Goal: Check status

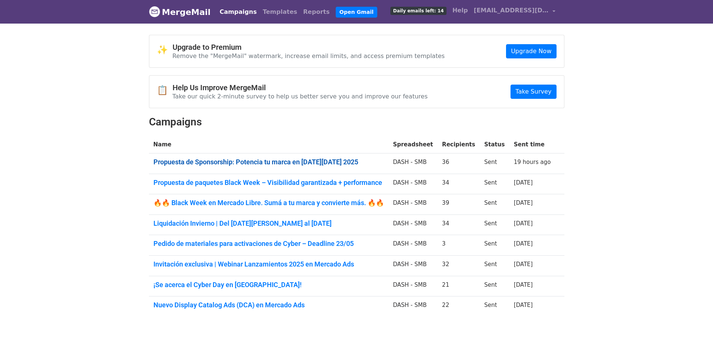
click at [310, 161] on link "Propuesta de Sponsorship: Potencia tu marca en Cyber Monday 2025" at bounding box center [268, 162] width 230 height 8
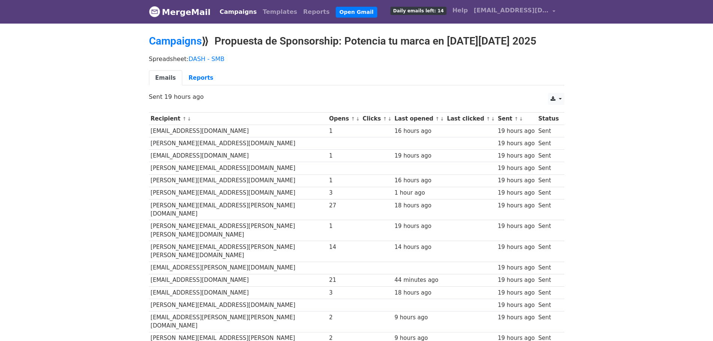
click at [194, 80] on link "Reports" at bounding box center [200, 77] width 37 height 15
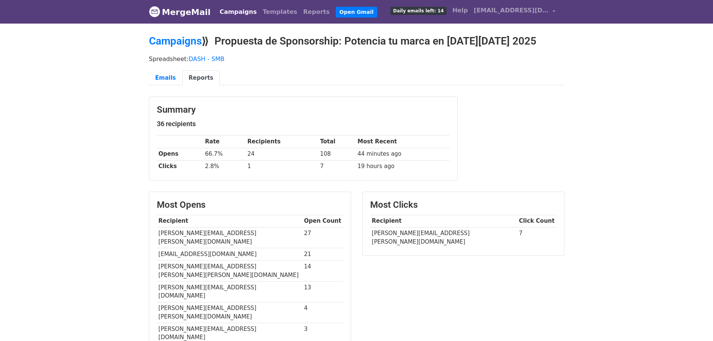
click at [596, 132] on body "MergeMail Campaigns Templates Reports Open Gmail Daily emails left: 14 Help ext…" at bounding box center [356, 263] width 713 height 526
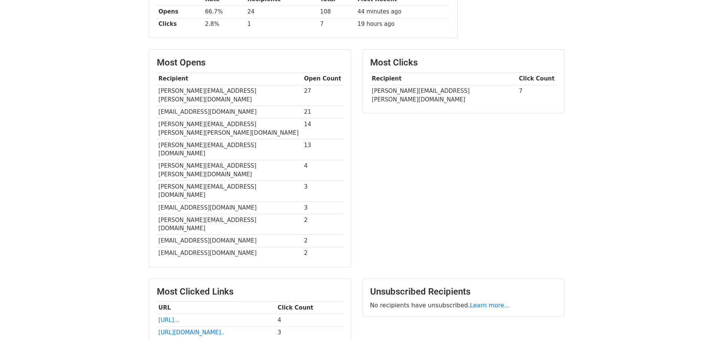
scroll to position [165, 0]
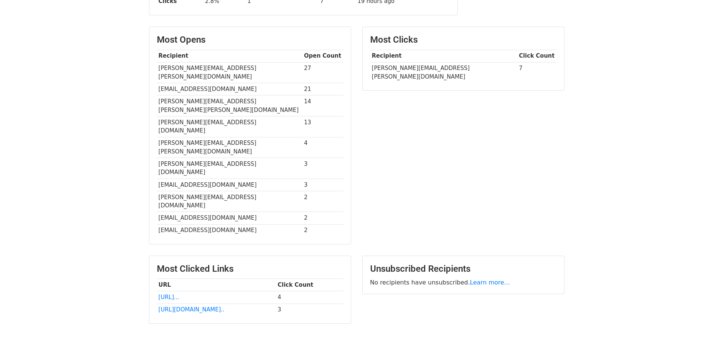
click at [571, 145] on body "MergeMail Campaigns Templates Reports Open Gmail Daily emails left: 14 Help ext…" at bounding box center [356, 98] width 713 height 526
click at [475, 154] on div "Most Clicks Recipient Click Count roberto.zuniga@flex.es 7" at bounding box center [463, 139] width 213 height 225
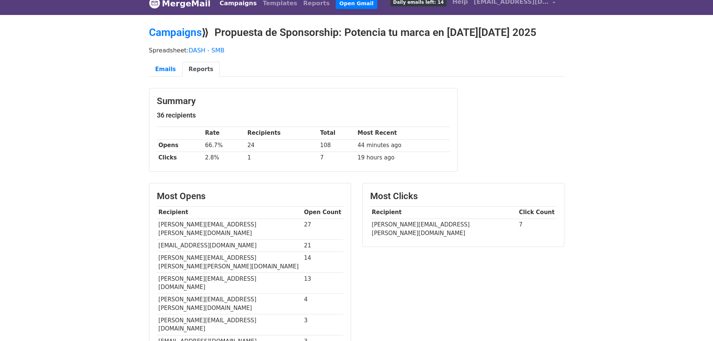
scroll to position [0, 0]
